Goal: Information Seeking & Learning: Learn about a topic

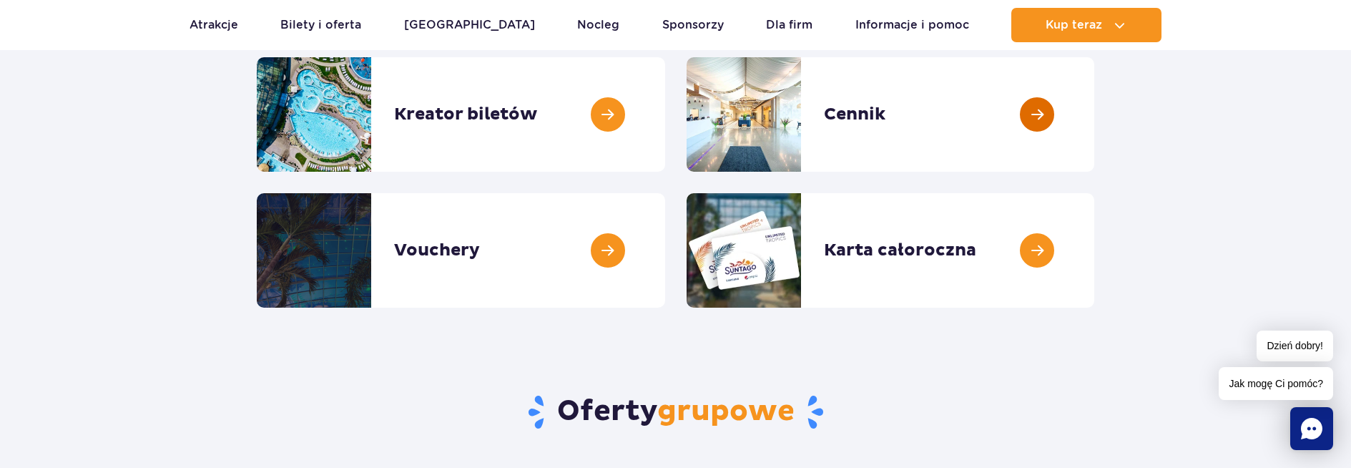
click at [1094, 107] on link at bounding box center [1094, 114] width 0 height 114
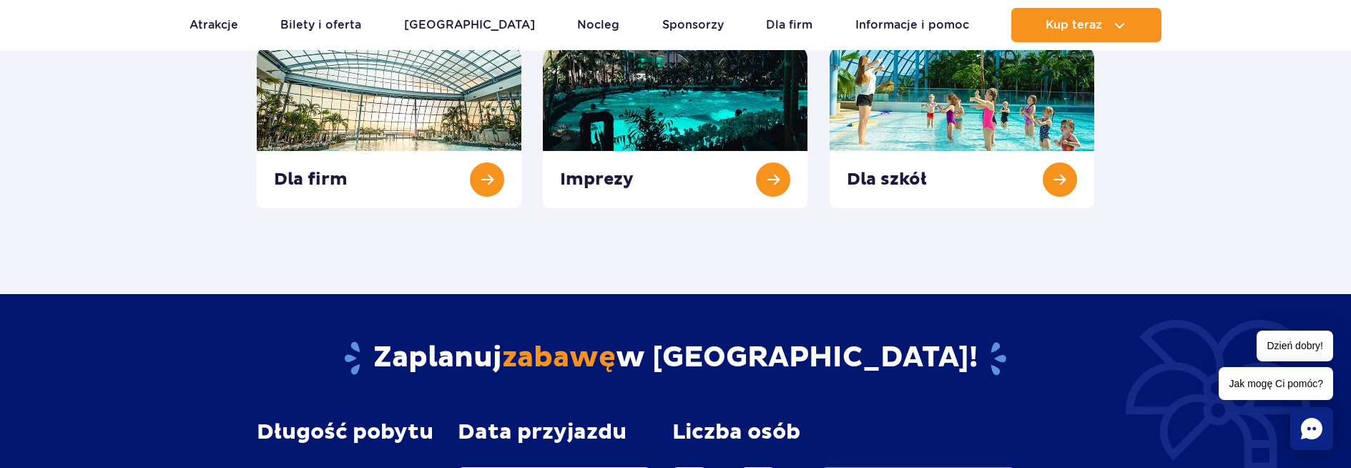
scroll to position [501, 0]
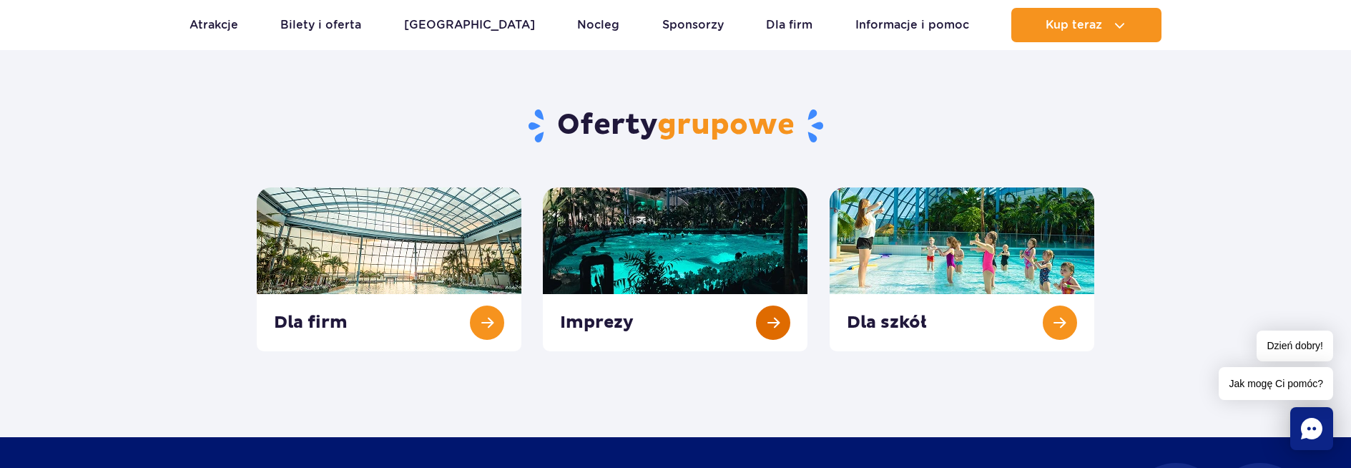
click at [766, 322] on link at bounding box center [675, 269] width 265 height 164
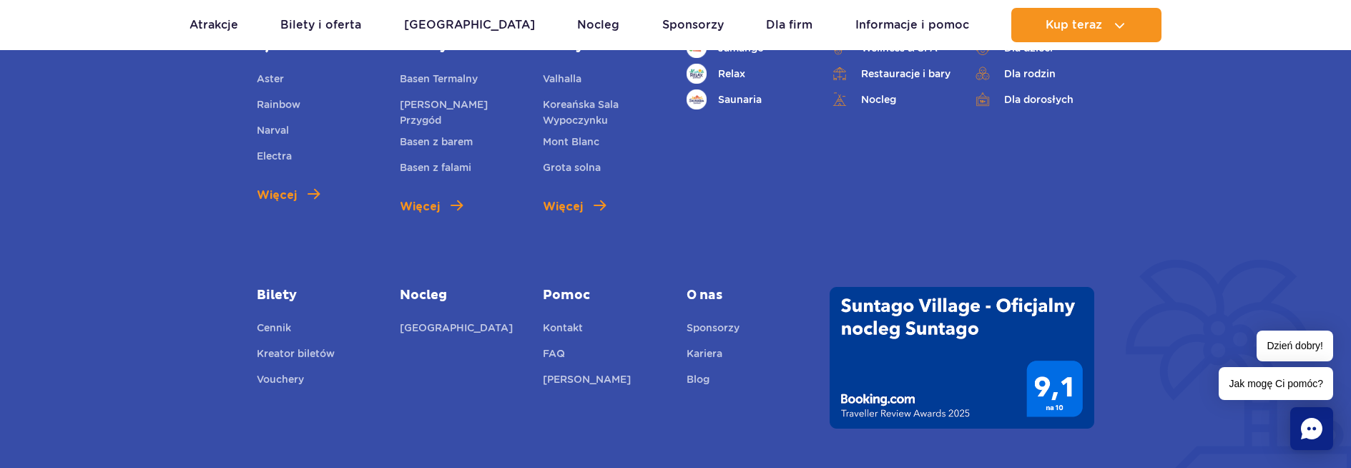
scroll to position [1931, 0]
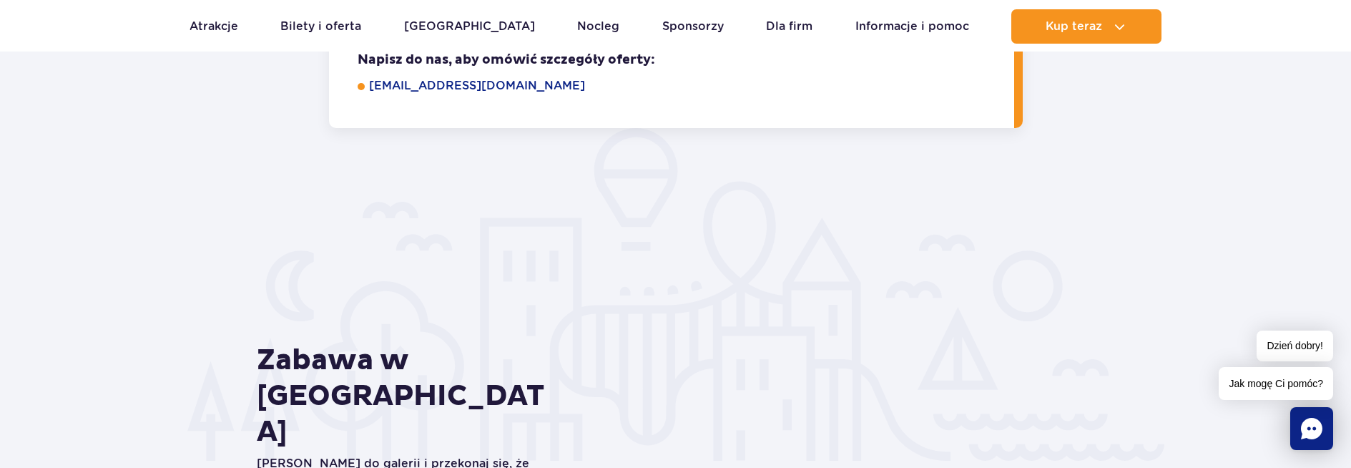
scroll to position [2145, 0]
